Goal: Task Accomplishment & Management: Use online tool/utility

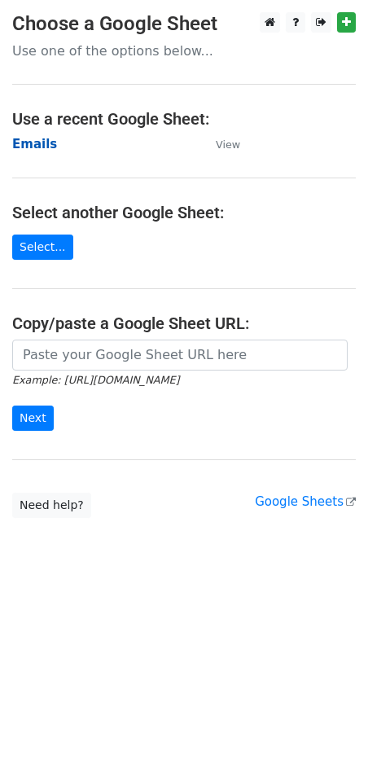
click at [30, 145] on strong "Emails" at bounding box center [34, 144] width 45 height 15
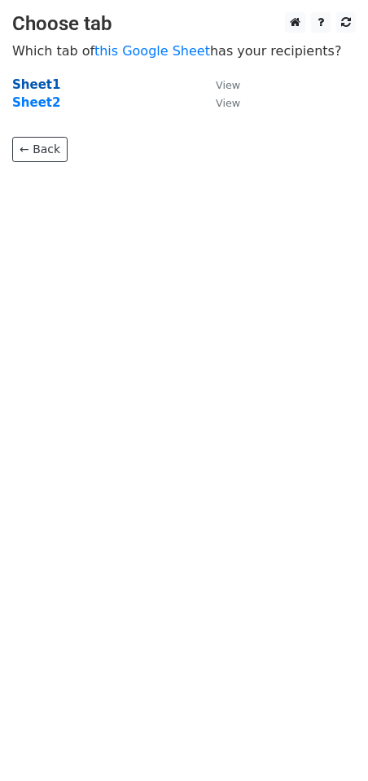
click at [33, 84] on strong "Sheet1" at bounding box center [36, 84] width 48 height 15
